Goal: Task Accomplishment & Management: Complete application form

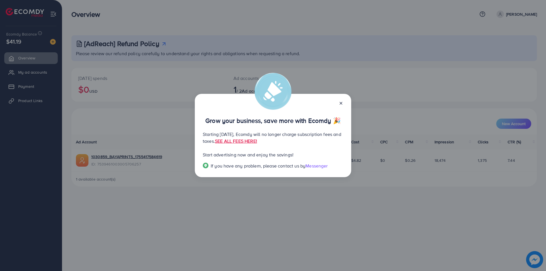
click at [341, 102] on icon at bounding box center [341, 103] width 5 height 5
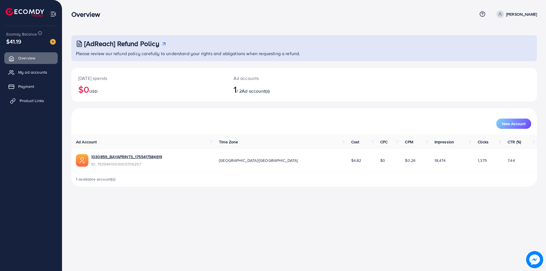
click at [36, 99] on span "Product Links" at bounding box center [32, 101] width 24 height 6
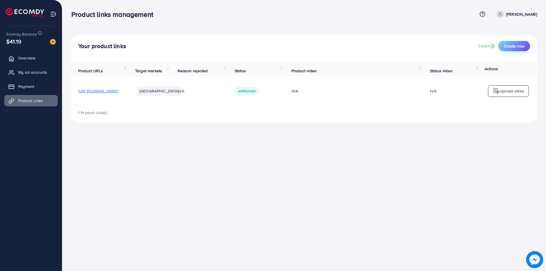
click at [512, 46] on span "Create new" at bounding box center [514, 46] width 20 height 6
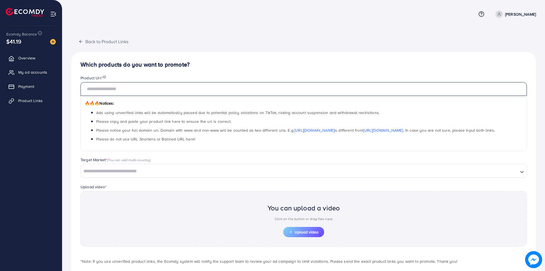
click at [123, 88] on input "text" at bounding box center [303, 89] width 446 height 14
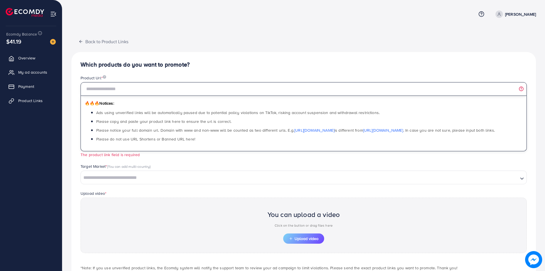
paste input "**********"
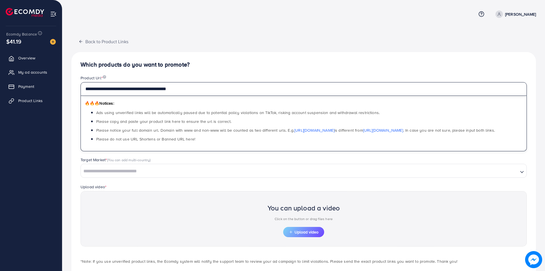
type input "**********"
click at [231, 59] on div "**********" at bounding box center [303, 171] width 464 height 239
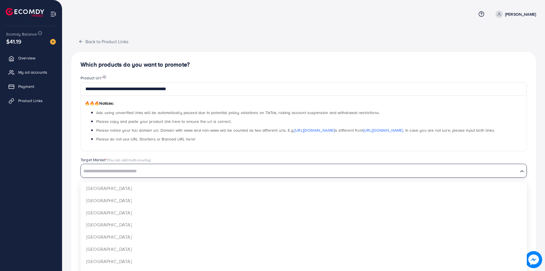
click at [172, 168] on input "Search for option" at bounding box center [299, 171] width 436 height 9
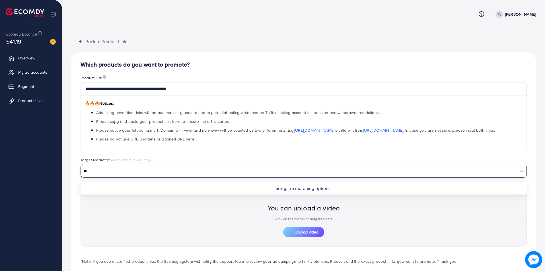
type input "*"
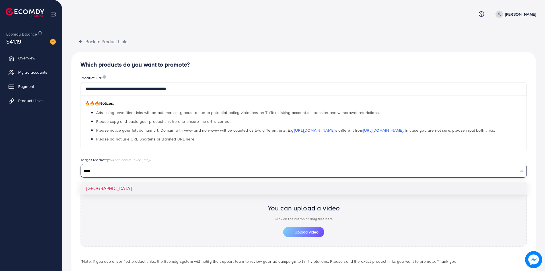
type input "****"
click at [134, 187] on div "**********" at bounding box center [303, 171] width 464 height 239
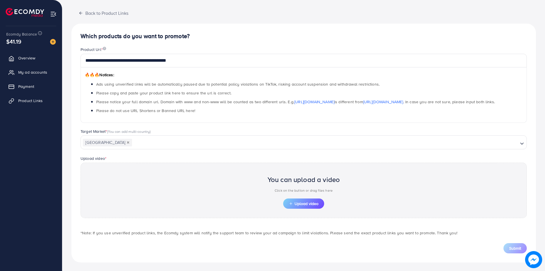
scroll to position [29, 0]
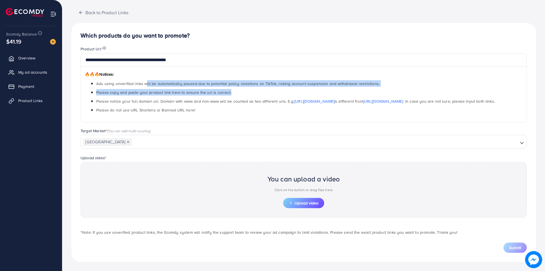
drag, startPoint x: 158, startPoint y: 84, endPoint x: 372, endPoint y: 87, distance: 214.4
click at [372, 87] on ul "Ads using unverified links will be automatically paused due to potential policy…" at bounding box center [303, 96] width 437 height 33
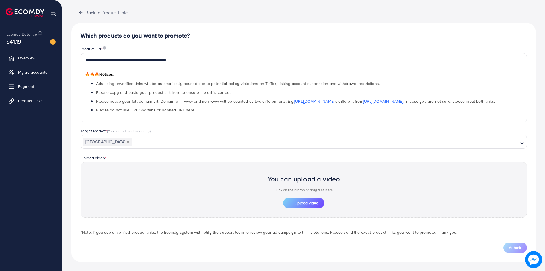
click at [185, 98] on span "Please notice your full domain url. Domain with www and non-www will be counted…" at bounding box center [295, 101] width 398 height 6
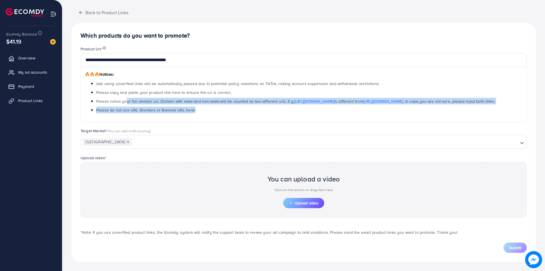
drag, startPoint x: 126, startPoint y: 102, endPoint x: 303, endPoint y: 112, distance: 178.0
click at [303, 112] on ul "Ads using unverified links will be automatically paused due to potential policy…" at bounding box center [303, 96] width 437 height 33
click at [210, 111] on li "Please do not use URL Shortens or Banned URL here!" at bounding box center [309, 110] width 426 height 7
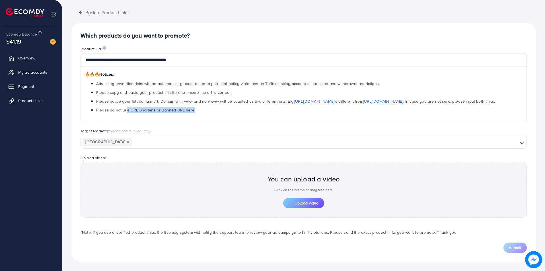
drag, startPoint x: 127, startPoint y: 111, endPoint x: 199, endPoint y: 112, distance: 72.5
click at [199, 112] on li "Please do not use URL Shortens or Banned URL here!" at bounding box center [309, 110] width 426 height 7
click at [185, 172] on div "You can upload a video Click on the button or drag files here Upload video" at bounding box center [303, 189] width 446 height 55
click at [307, 205] on span "Upload video" at bounding box center [304, 203] width 30 height 4
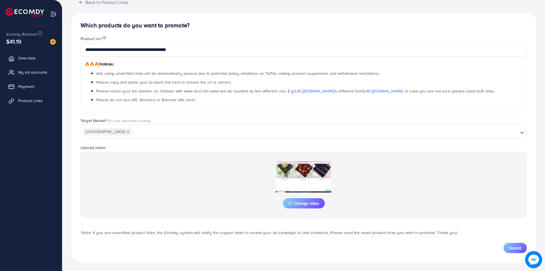
scroll to position [40, 0]
click at [520, 246] on span "Submit" at bounding box center [515, 248] width 12 height 6
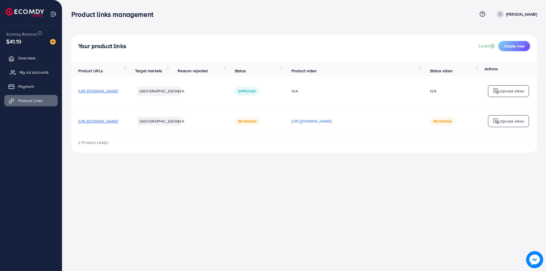
click at [33, 74] on span "My ad accounts" at bounding box center [34, 72] width 29 height 6
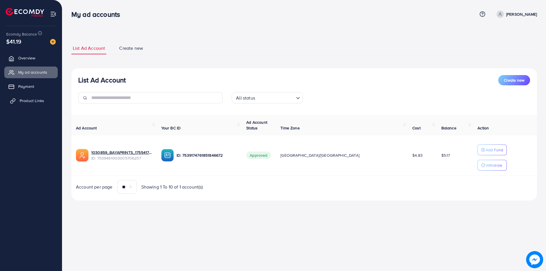
click at [31, 98] on span "Product Links" at bounding box center [32, 101] width 24 height 6
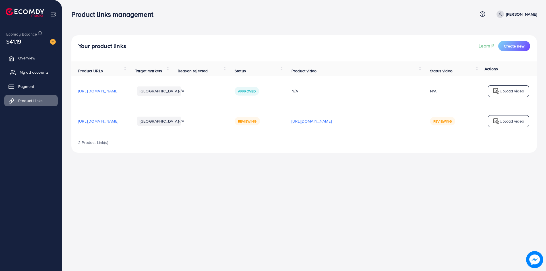
click at [46, 71] on span "My ad accounts" at bounding box center [34, 72] width 29 height 6
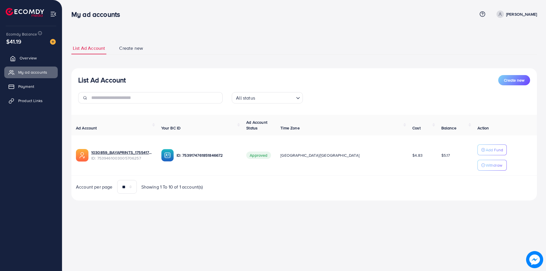
click at [43, 55] on link "Overview" at bounding box center [30, 57] width 53 height 11
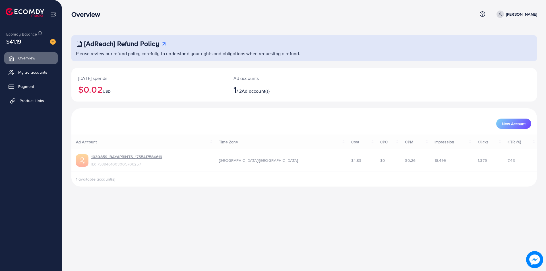
click at [34, 98] on link "Product Links" at bounding box center [30, 100] width 53 height 11
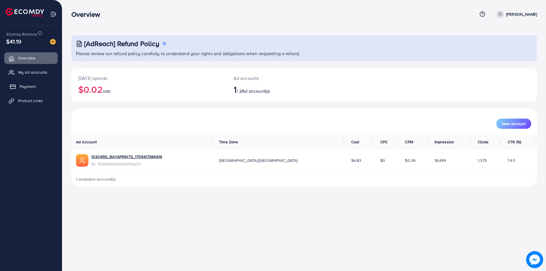
click at [36, 88] on link "Payment" at bounding box center [30, 86] width 53 height 11
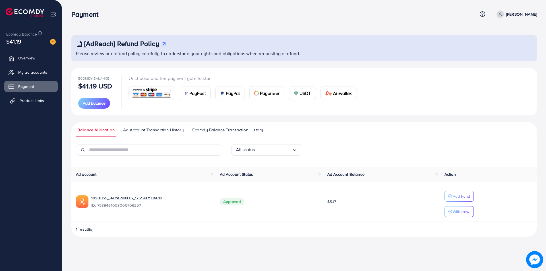
click at [25, 100] on span "Product Links" at bounding box center [32, 101] width 24 height 6
